Goal: Task Accomplishment & Management: Manage account settings

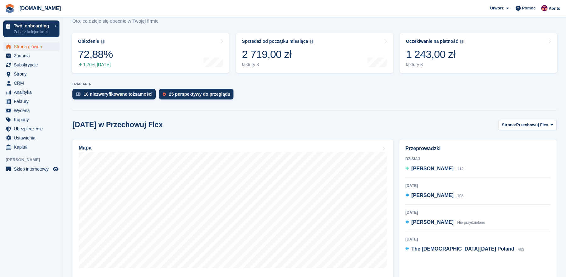
scroll to position [90, 0]
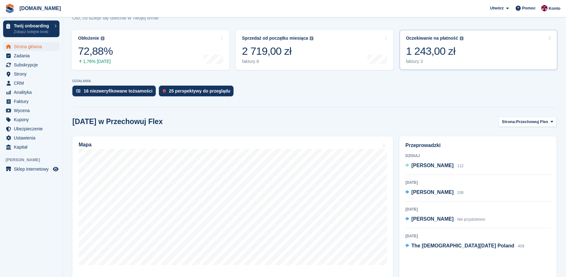
click at [428, 51] on div "1 243,00 zł" at bounding box center [435, 51] width 58 height 13
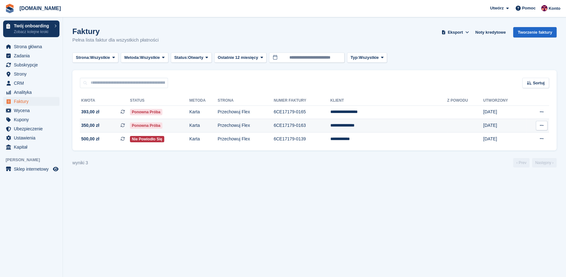
click at [88, 127] on span "350,00 zł" at bounding box center [90, 125] width 18 height 7
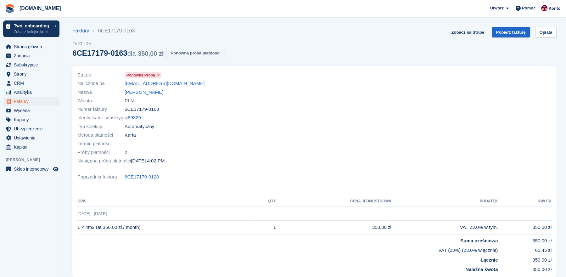
click at [201, 49] on button "Ponowna próba płatności" at bounding box center [195, 53] width 59 height 10
click at [31, 102] on span "Faktury" at bounding box center [33, 101] width 38 height 9
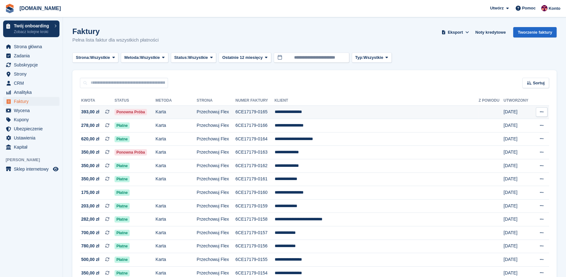
click at [93, 112] on span "393,00 zł" at bounding box center [90, 112] width 18 height 7
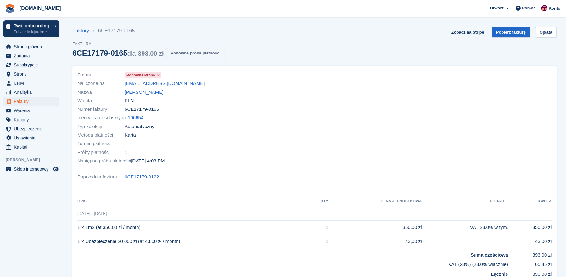
click at [192, 50] on button "Ponowna próba płatności" at bounding box center [195, 53] width 59 height 10
click at [149, 93] on link "Michal Strzelecki" at bounding box center [144, 92] width 39 height 7
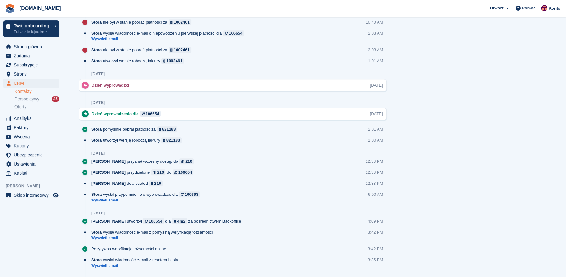
scroll to position [604, 0]
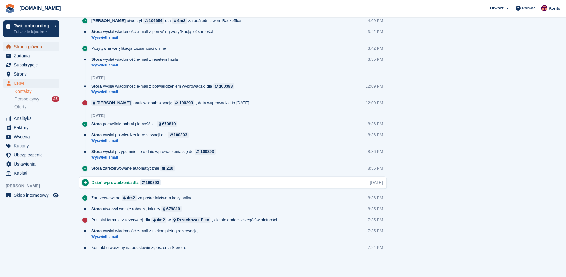
click at [17, 43] on span "Strona główna" at bounding box center [33, 46] width 38 height 9
